Goal: Task Accomplishment & Management: Complete application form

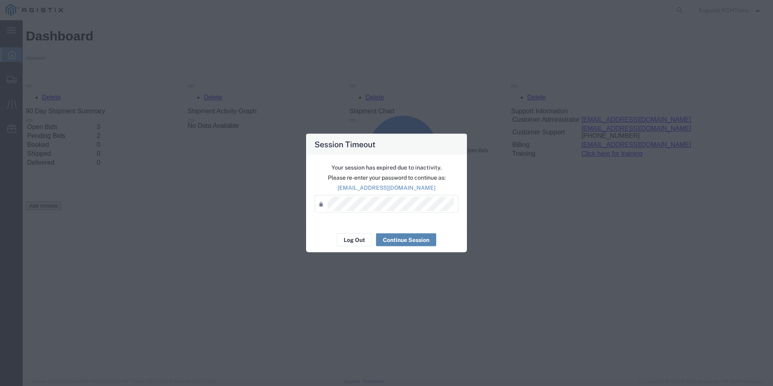
drag, startPoint x: 423, startPoint y: 230, endPoint x: 418, endPoint y: 240, distance: 10.7
click at [422, 231] on div "Log Out Continue Session" at bounding box center [386, 239] width 161 height 25
click at [417, 247] on div "Log Out Continue Session" at bounding box center [386, 239] width 161 height 25
click at [412, 237] on button "Continue Session" at bounding box center [406, 239] width 60 height 13
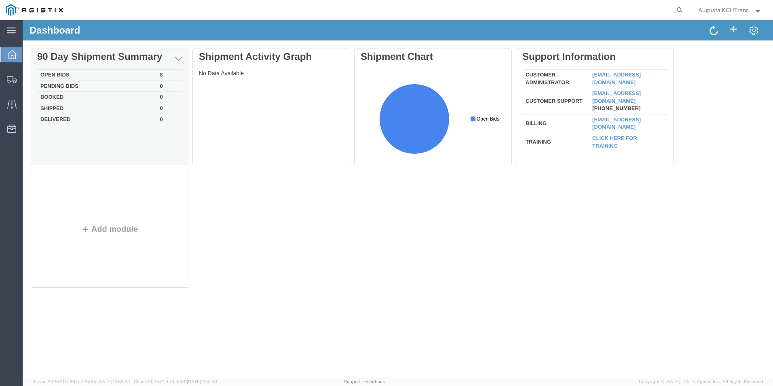
click at [68, 74] on td "Open Bids" at bounding box center [97, 75] width 120 height 11
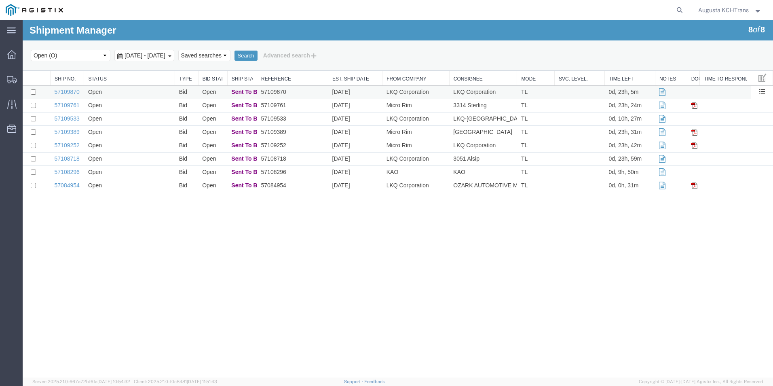
click at [126, 89] on td "Open" at bounding box center [129, 92] width 91 height 13
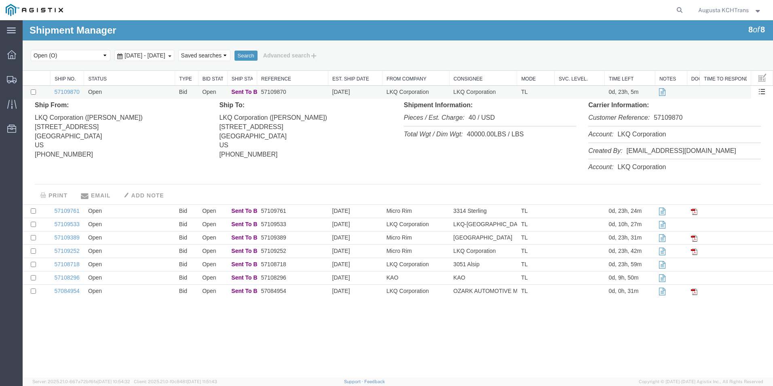
click at [126, 89] on td "Open" at bounding box center [129, 92] width 91 height 13
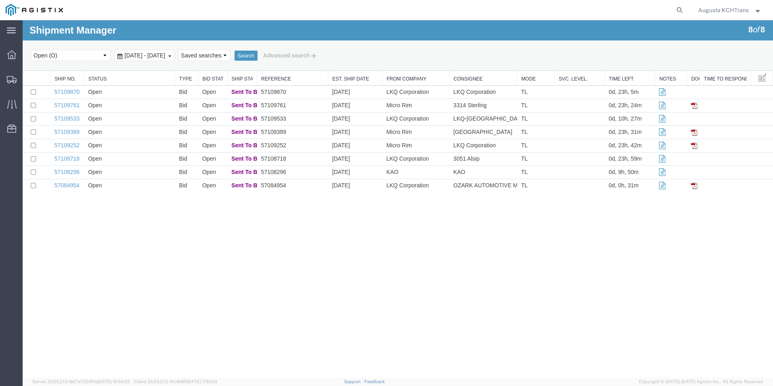
click at [133, 108] on td "Open" at bounding box center [129, 105] width 91 height 13
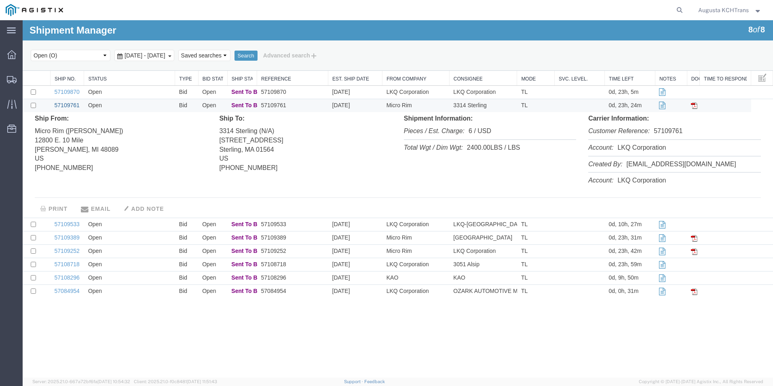
click at [64, 106] on link "57109761" at bounding box center [67, 105] width 25 height 6
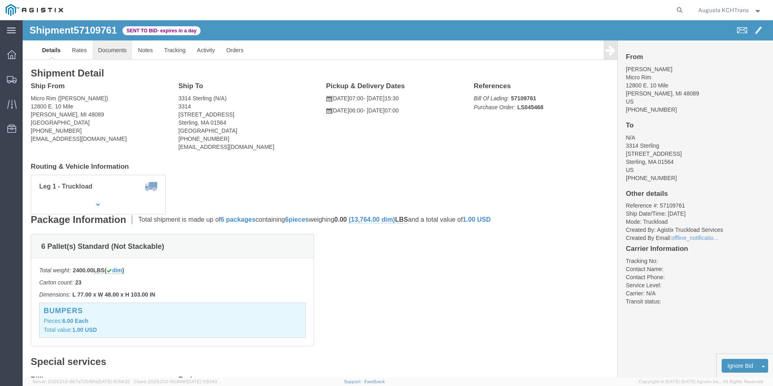
click link "Documents"
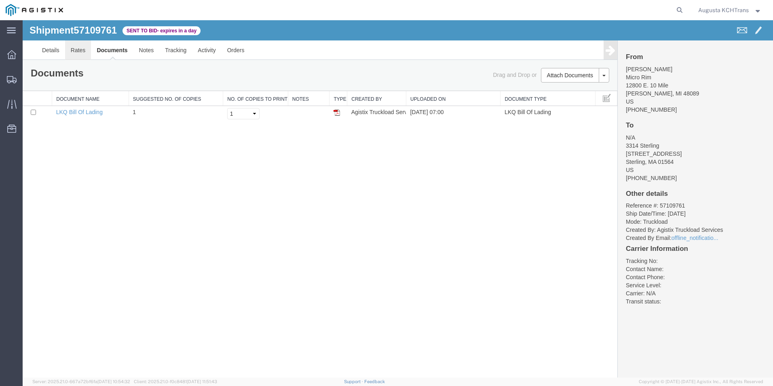
click at [69, 49] on link "Rates" at bounding box center [78, 49] width 26 height 19
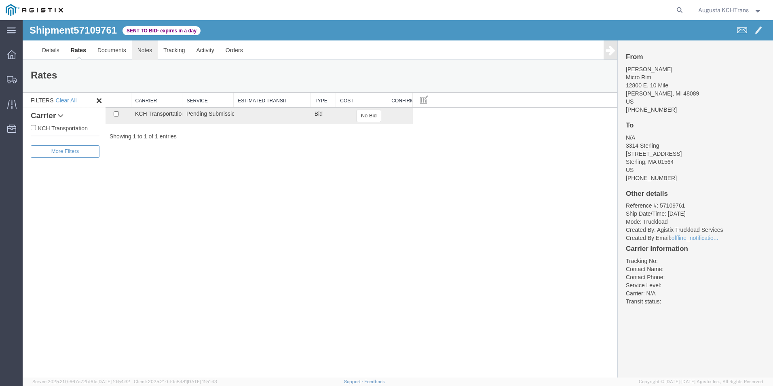
click at [142, 55] on link "Notes" at bounding box center [145, 49] width 26 height 19
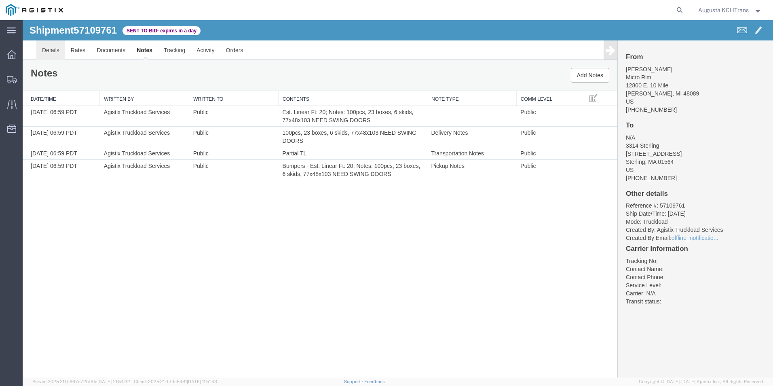
click at [53, 49] on link "Details" at bounding box center [50, 49] width 29 height 19
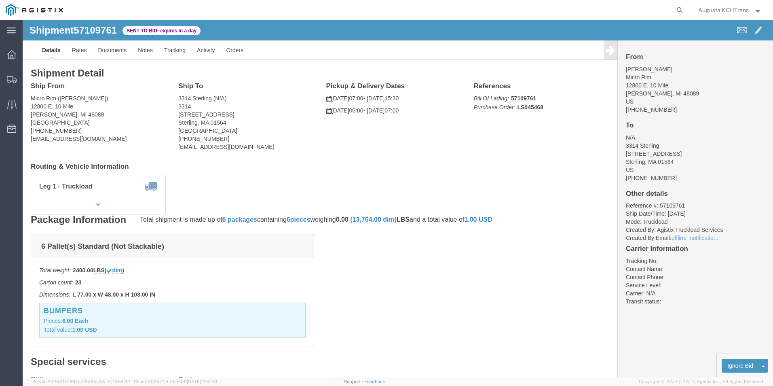
click at [14, 66] on ul "Dashboard Shipments Traffic Resources Address Book Saved Searches" at bounding box center [11, 95] width 23 height 99
click at [8, 54] on icon at bounding box center [11, 54] width 9 height 9
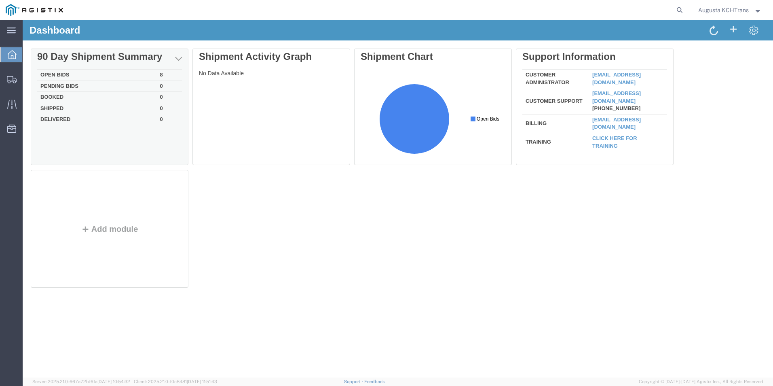
click at [60, 72] on td "Open Bids" at bounding box center [97, 75] width 120 height 11
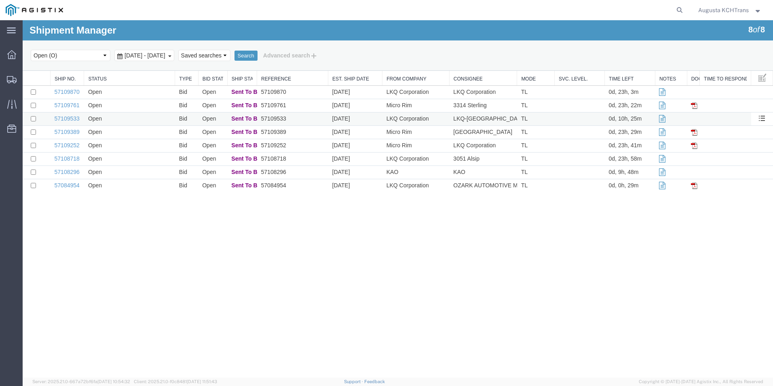
click at [127, 118] on td "Open" at bounding box center [129, 118] width 91 height 13
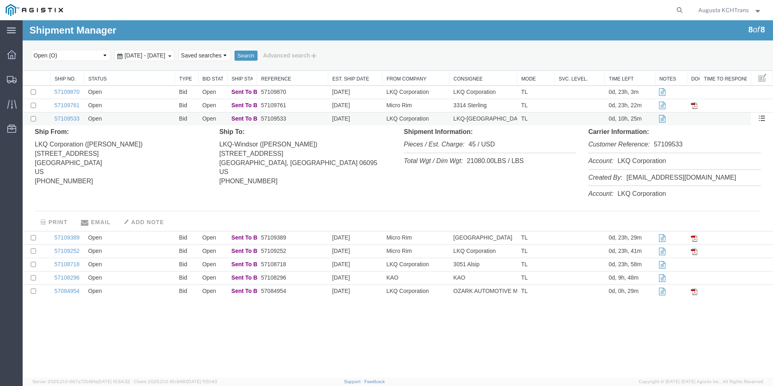
click at [127, 118] on td "Open" at bounding box center [129, 118] width 91 height 13
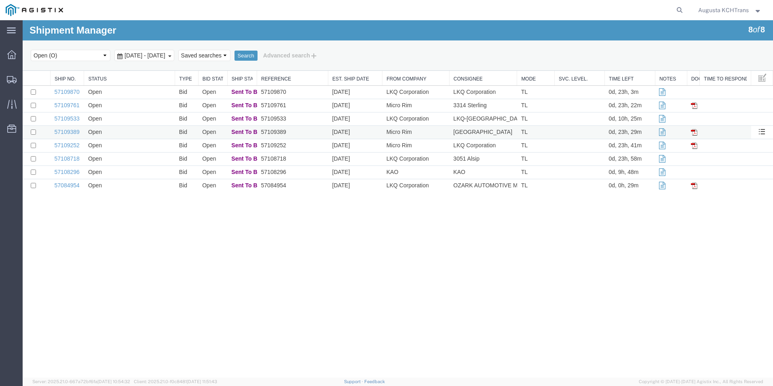
click at [142, 135] on td "Open" at bounding box center [129, 132] width 91 height 13
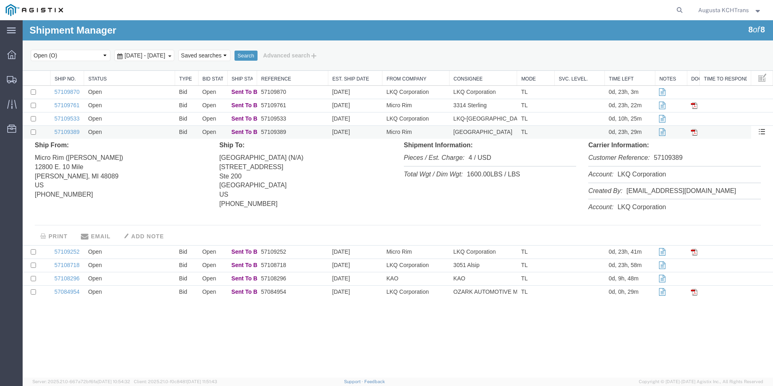
click at [142, 135] on td "Open" at bounding box center [129, 132] width 91 height 13
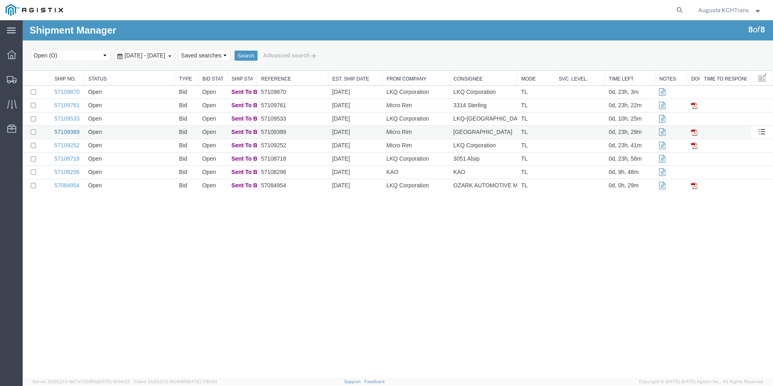
click at [65, 130] on link "57109389" at bounding box center [67, 132] width 25 height 6
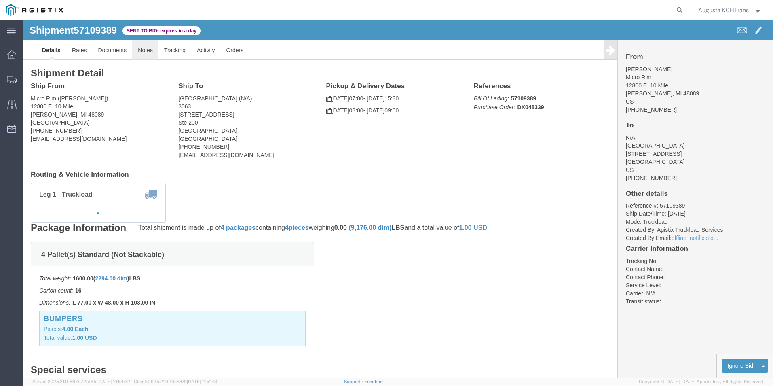
click link "Notes"
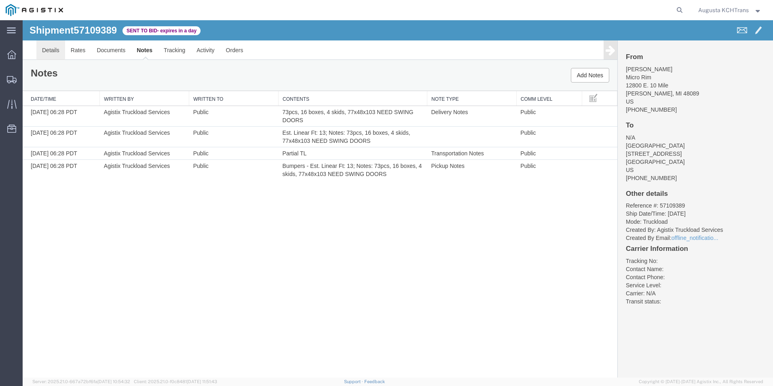
click at [49, 50] on link "Details" at bounding box center [50, 49] width 29 height 19
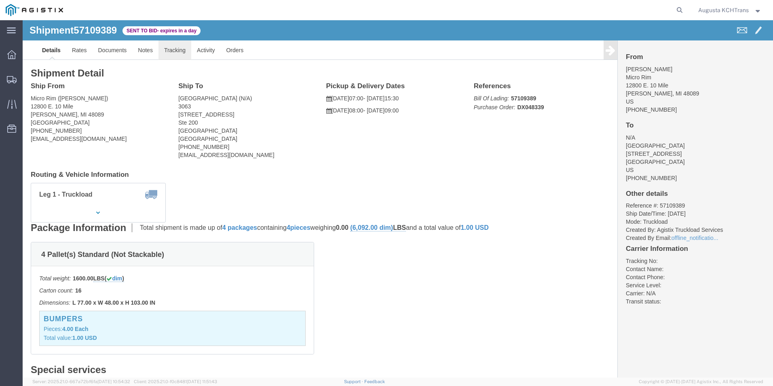
click link "Tracking"
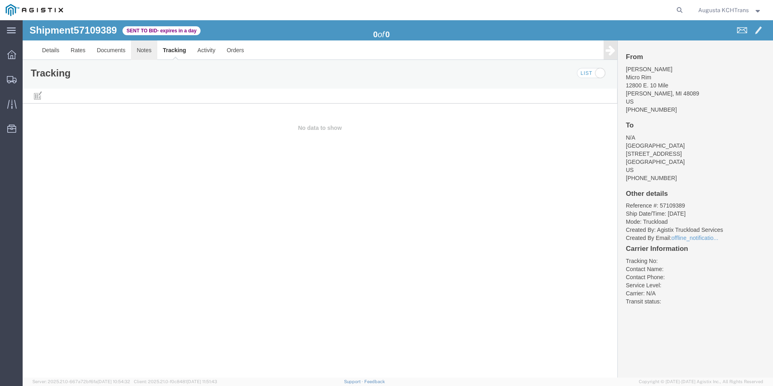
click at [145, 53] on link "Notes" at bounding box center [144, 49] width 26 height 19
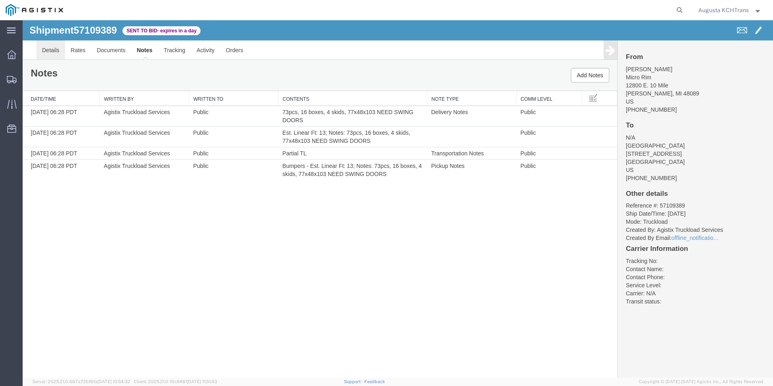
click at [51, 49] on link "Details" at bounding box center [50, 49] width 29 height 19
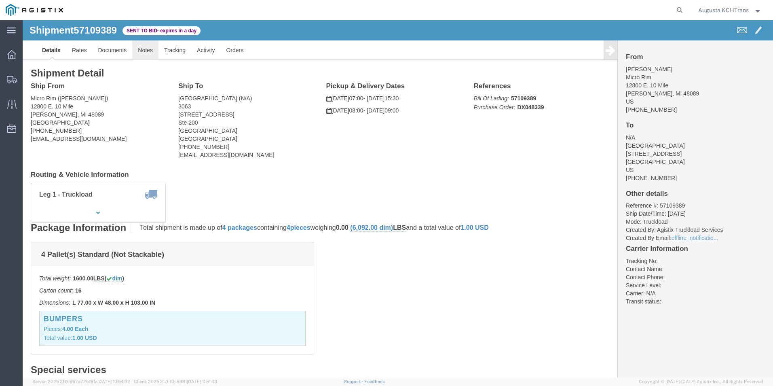
click link "Notes"
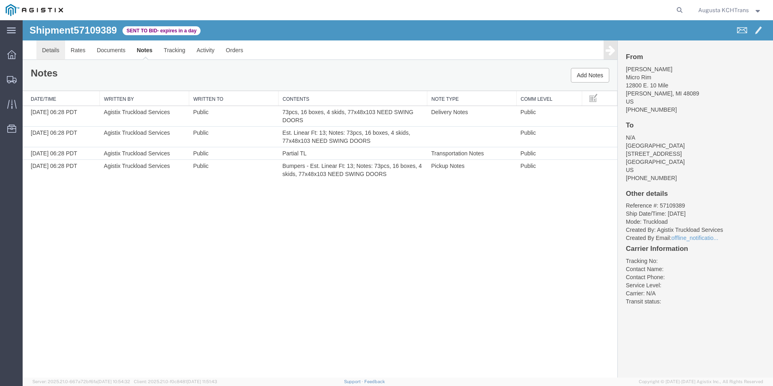
click at [55, 50] on link "Details" at bounding box center [50, 49] width 29 height 19
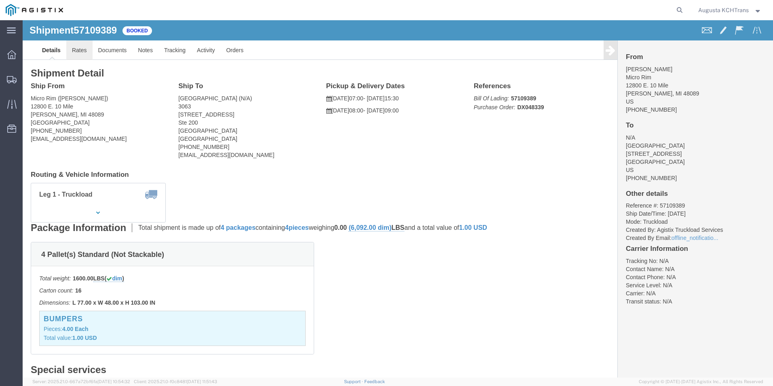
click link "Rates"
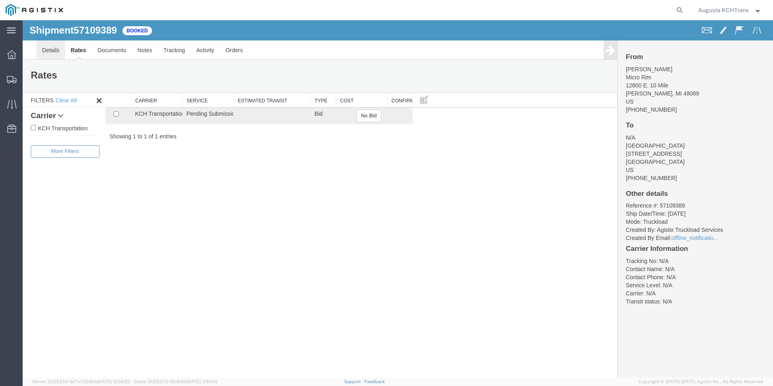
click at [52, 55] on link "Details" at bounding box center [50, 49] width 29 height 19
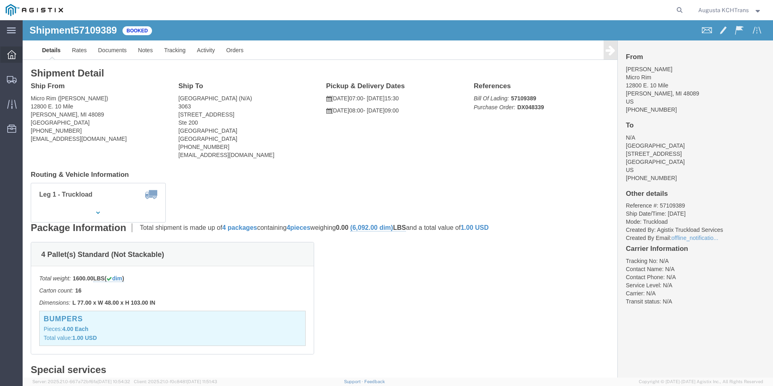
click at [15, 57] on icon at bounding box center [11, 54] width 9 height 9
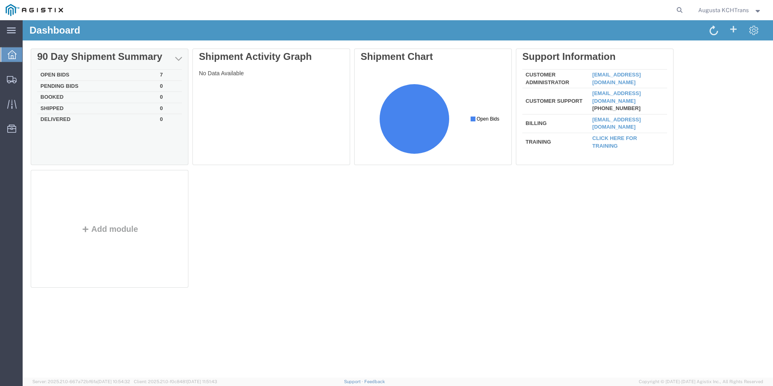
click at [54, 72] on td "Open Bids" at bounding box center [97, 75] width 120 height 11
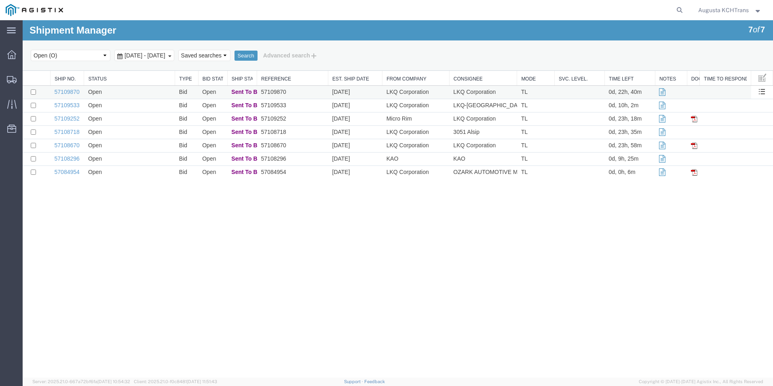
click at [145, 93] on td "Open" at bounding box center [129, 92] width 91 height 13
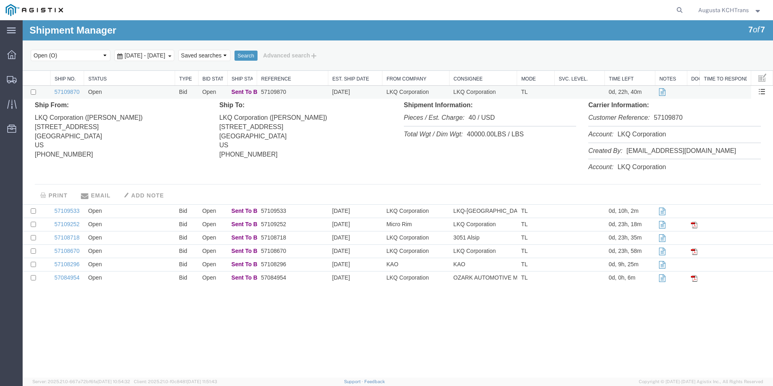
click at [145, 93] on td "Open" at bounding box center [129, 92] width 91 height 13
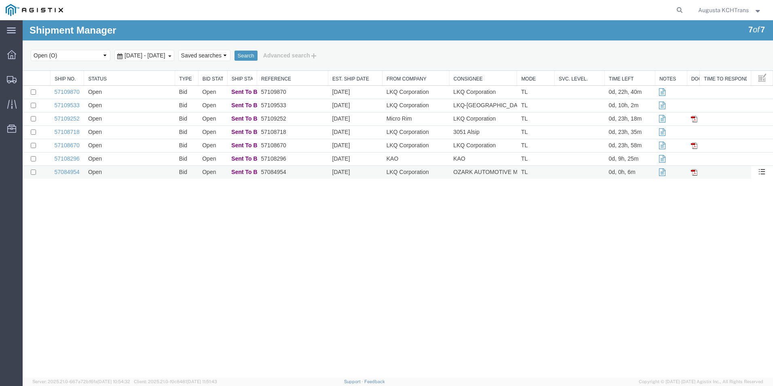
click at [162, 177] on td "Open" at bounding box center [129, 172] width 91 height 13
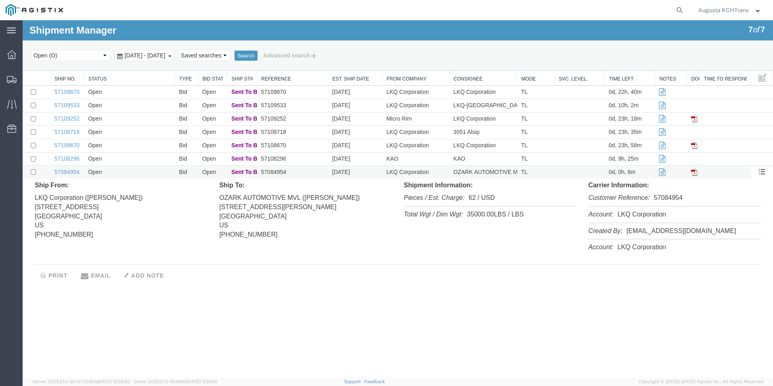
click at [162, 177] on td "Open" at bounding box center [129, 172] width 91 height 13
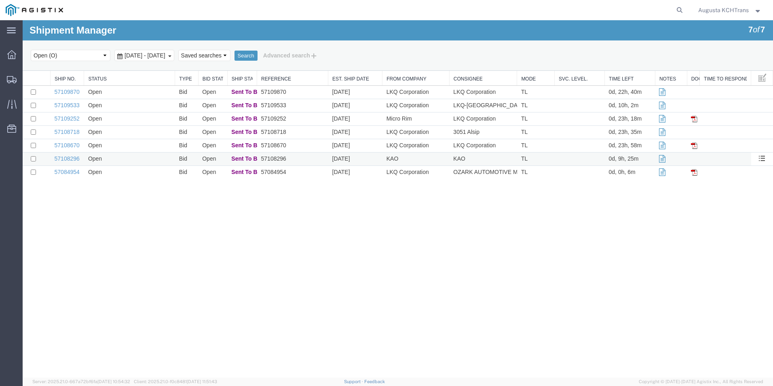
click at [161, 165] on td "Open" at bounding box center [129, 158] width 91 height 13
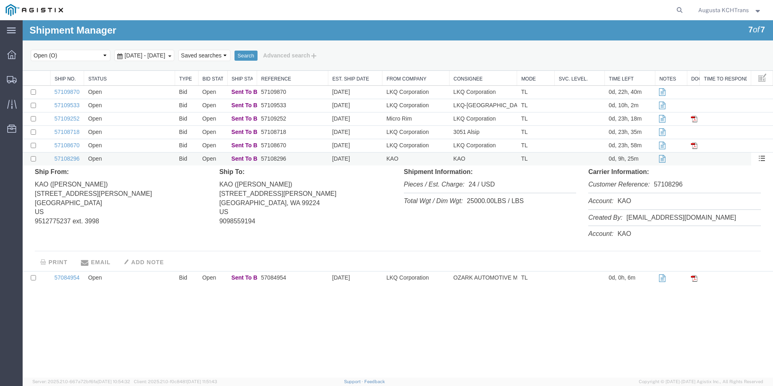
click at [161, 164] on td "Open" at bounding box center [129, 158] width 91 height 13
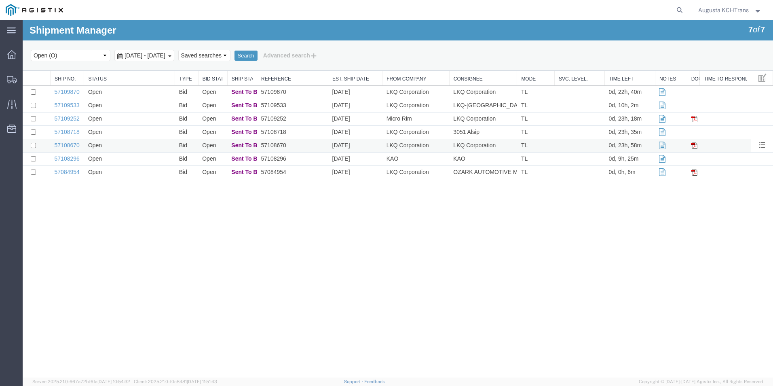
click at [161, 148] on td "Open" at bounding box center [129, 145] width 91 height 13
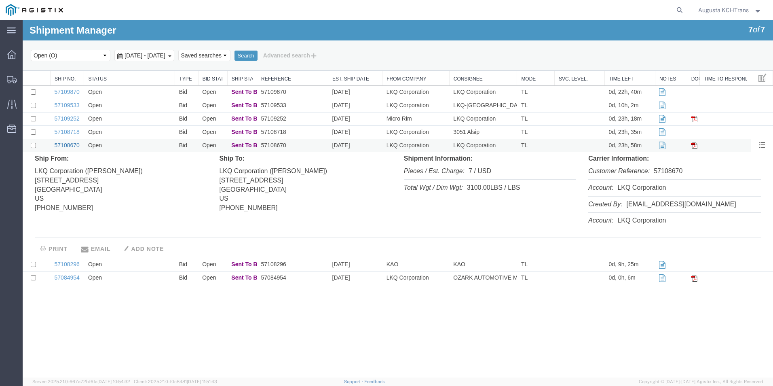
click at [65, 148] on link "57108670" at bounding box center [67, 145] width 25 height 6
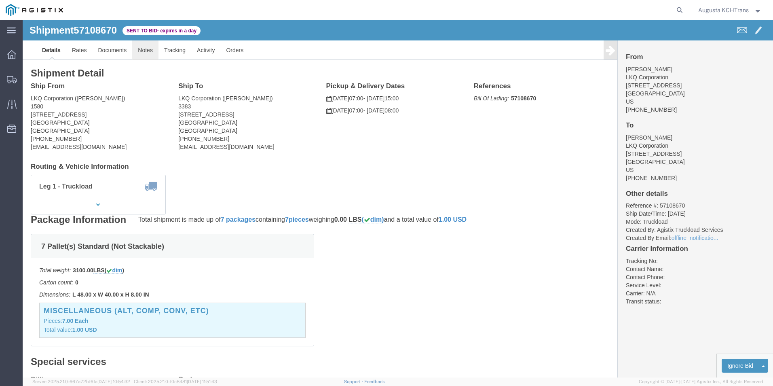
click link "Notes"
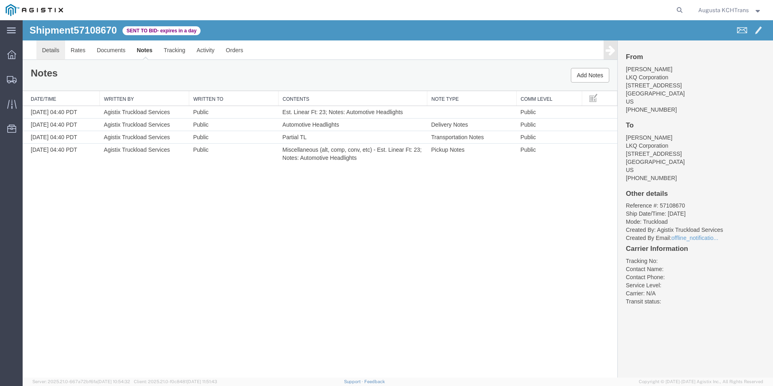
click at [54, 50] on link "Details" at bounding box center [50, 49] width 29 height 19
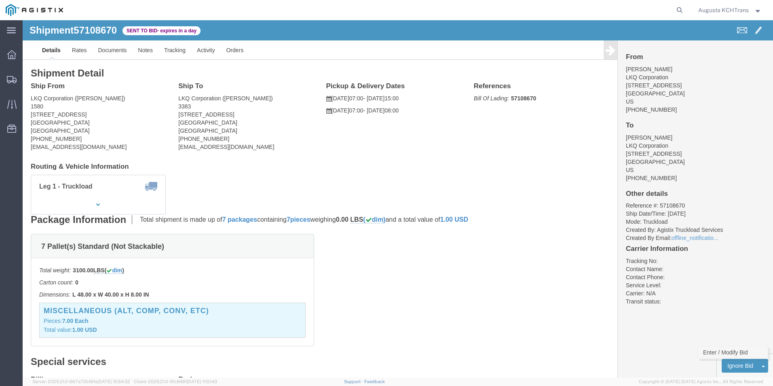
click link "Enter / Modify Bid"
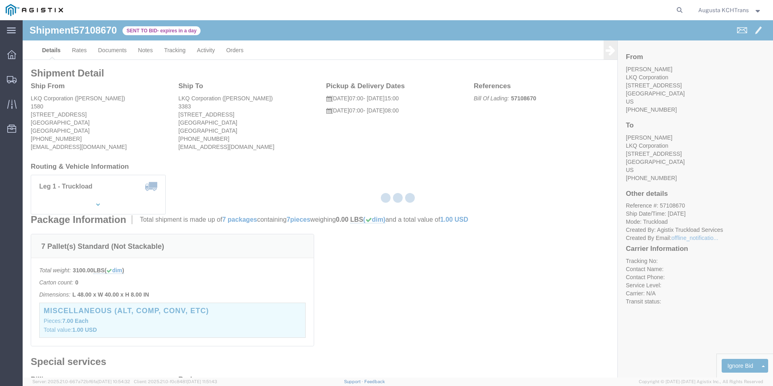
select select "4652"
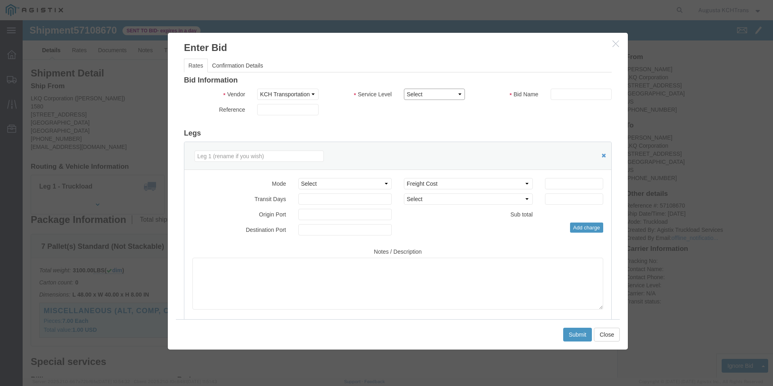
click select "Select 3 - 5 Day Rail TL Standard 3 - 5 Day"
select select "14028"
click select "Select 3 - 5 Day Rail TL Standard 3 - 5 Day"
click input "text"
type input "KCH"
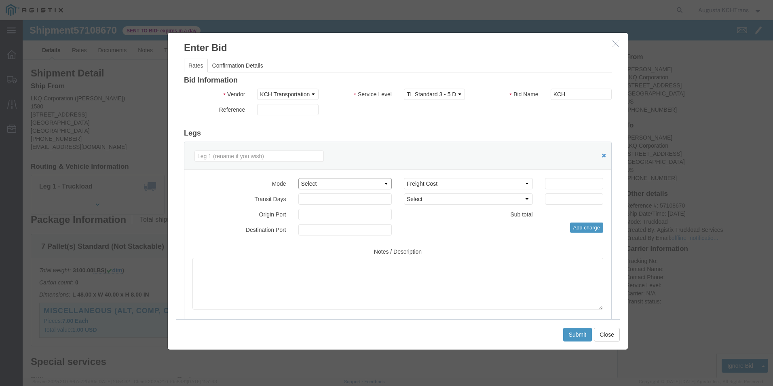
click select "Select Air Less than Truckload Multi-Leg Ocean Freight Rail Small Parcel Truckl…"
select select "TL"
click select "Select Air Less than Truckload Multi-Leg Ocean Freight Rail Small Parcel Truckl…"
click select "Select 2 Day Service 3 Axle Winch Truck 3 to 5 Day Service 96L Domestic Flat Ra…"
click textarea
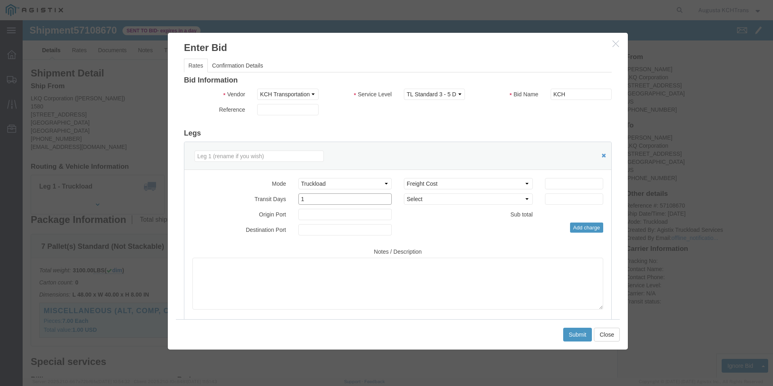
type input "1"
click input "1"
click div "Mode Select Air Less than Truckload Multi-Leg Ocean Freight Rail Small Parcel T…"
click textarea
type textarea "Dedicated Dock High Straight Truck."
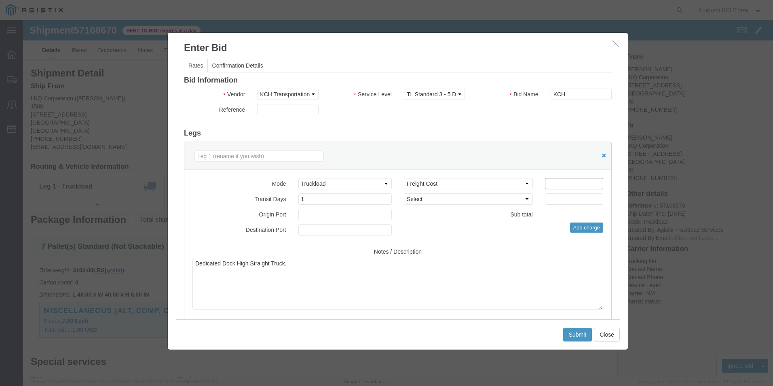
click input "number"
type input "498.77"
click button "Submit"
